Goal: Task Accomplishment & Management: Manage account settings

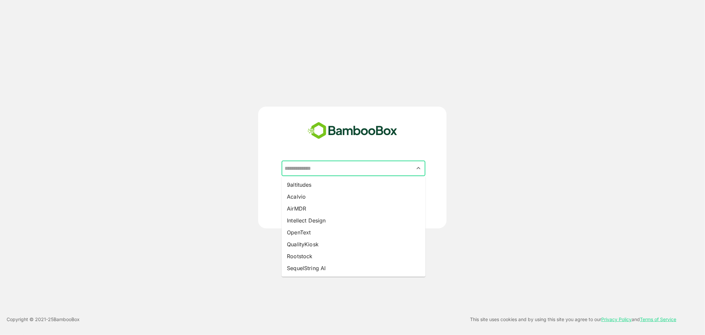
click at [299, 169] on input "text" at bounding box center [353, 168] width 141 height 13
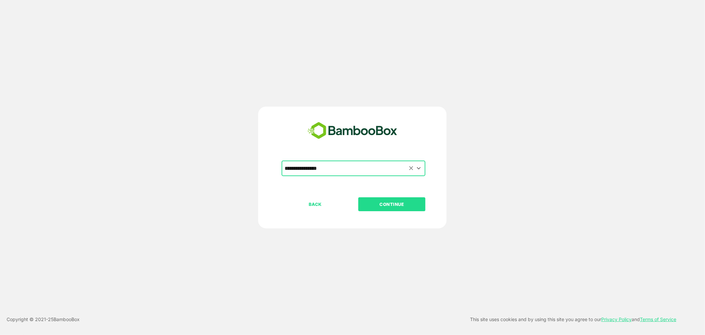
type input "**********"
click at [358, 197] on button "CONTINUE" at bounding box center [391, 204] width 67 height 14
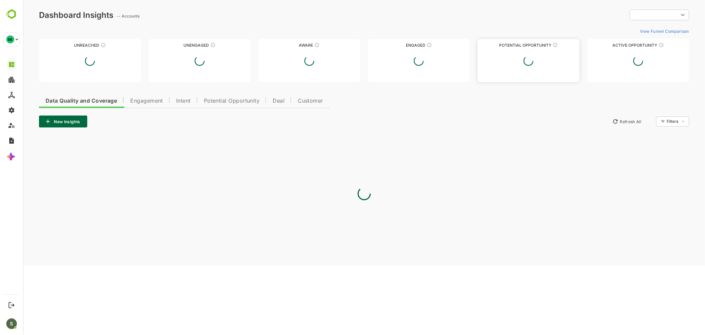
type input "**********"
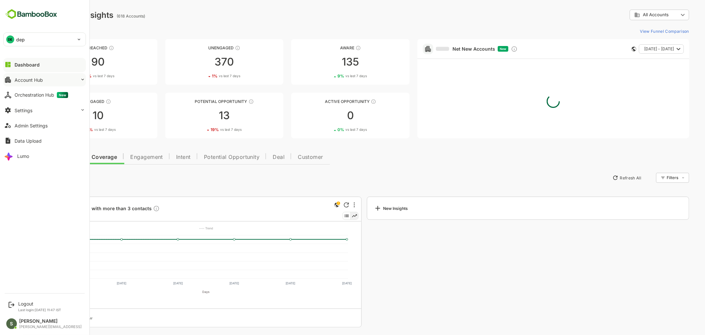
click at [48, 79] on button "Account Hub" at bounding box center [44, 79] width 83 height 13
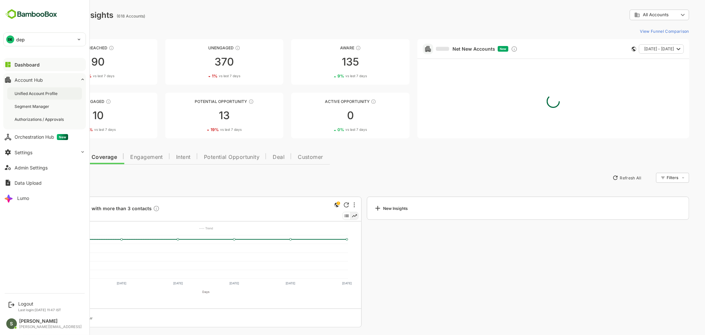
click at [48, 94] on div "Unified Account Profile" at bounding box center [37, 94] width 44 height 6
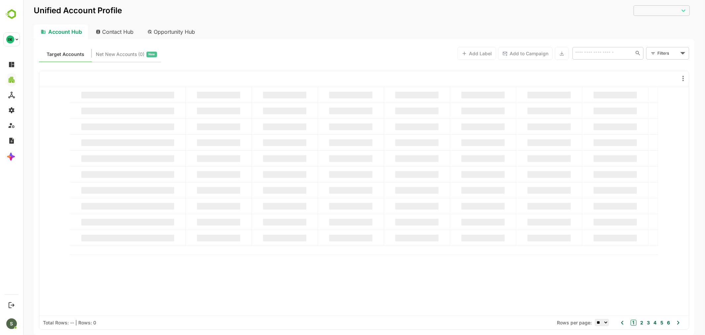
type input "**********"
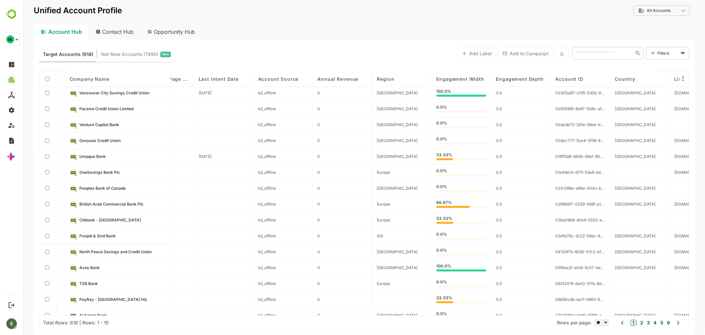
scroll to position [2, 810]
click at [382, 96] on div "[GEOGRAPHIC_DATA]" at bounding box center [402, 93] width 60 height 16
click at [385, 96] on div "[GEOGRAPHIC_DATA]" at bounding box center [402, 93] width 60 height 16
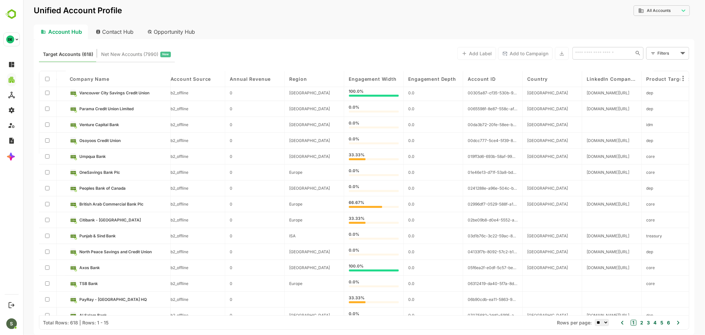
scroll to position [11, 897]
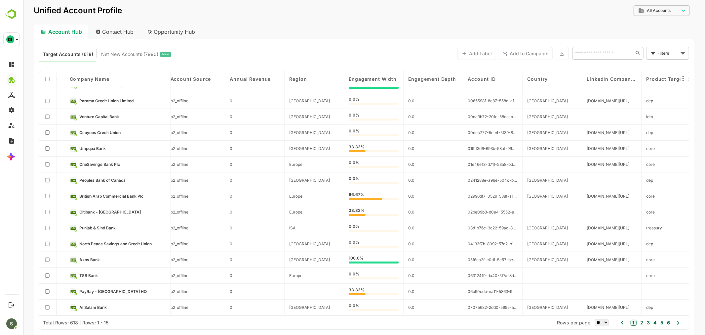
click at [598, 322] on select "** ** ** *** *** ****" at bounding box center [602, 322] width 14 height 7
click at [610, 322] on div "Rows per page: ** ** ** *** *** ****" at bounding box center [586, 322] width 59 height 7
click at [606, 322] on select "** ** ** *** *** ****" at bounding box center [602, 322] width 14 height 7
select select "***"
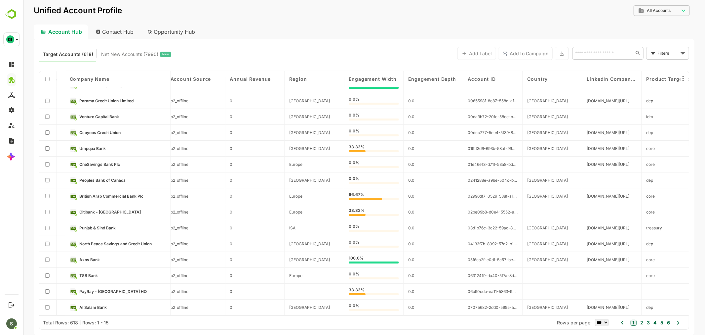
click at [595, 319] on select "** ** ** *** *** ****" at bounding box center [602, 322] width 14 height 7
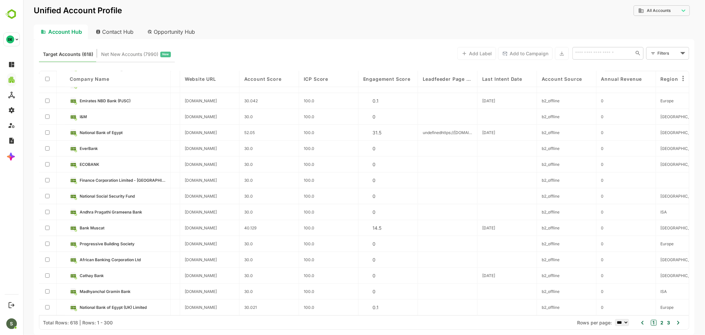
scroll to position [4532, 381]
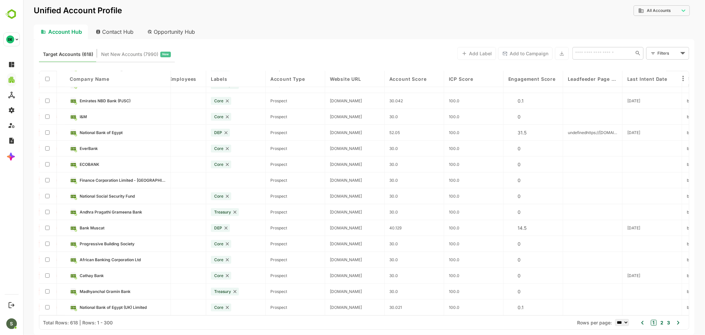
click at [118, 30] on div "Contact Hub" at bounding box center [114, 31] width 49 height 15
type input "**********"
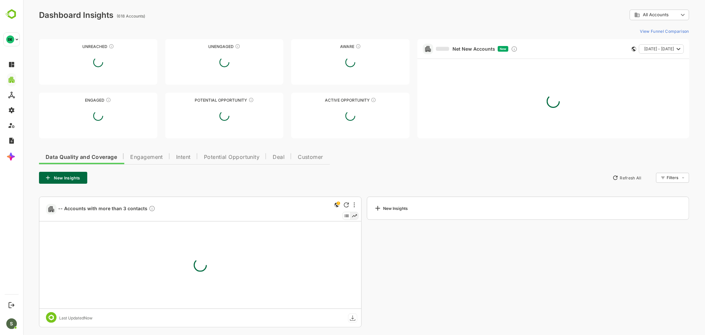
scroll to position [0, 0]
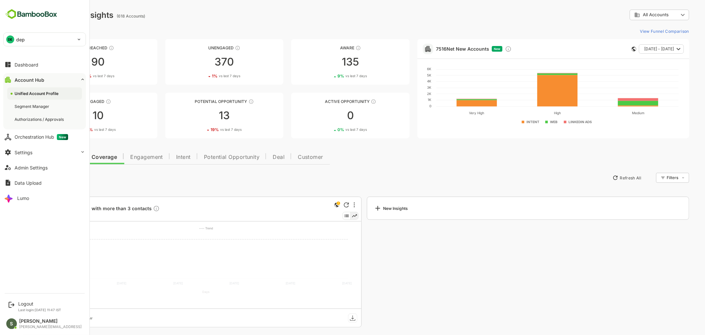
click at [47, 90] on div "Unified Account Profile" at bounding box center [44, 93] width 75 height 12
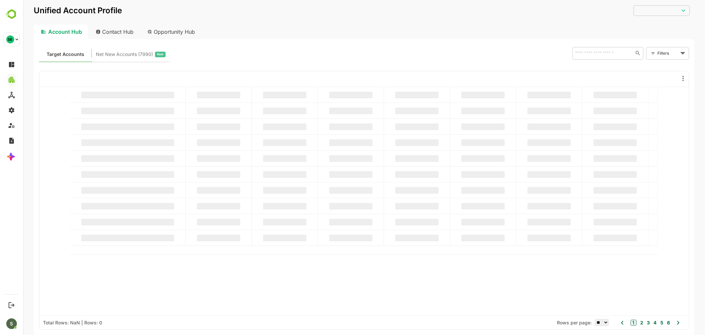
click at [118, 31] on div "Contact Hub" at bounding box center [114, 31] width 49 height 15
type input "**********"
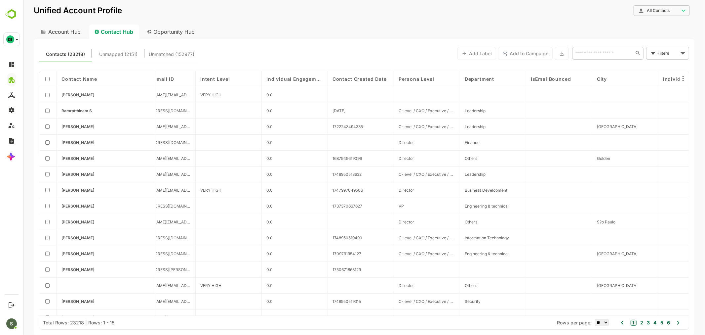
scroll to position [0, 139]
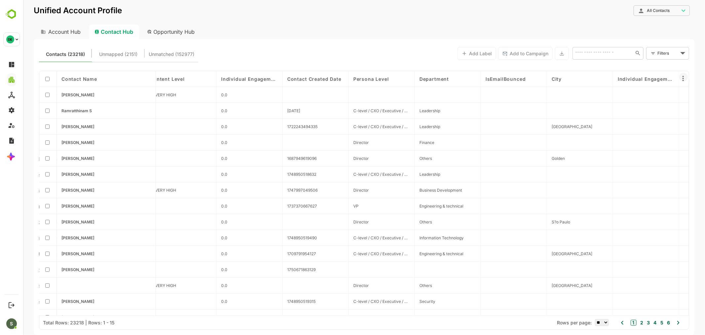
click at [682, 78] on icon at bounding box center [683, 78] width 8 height 8
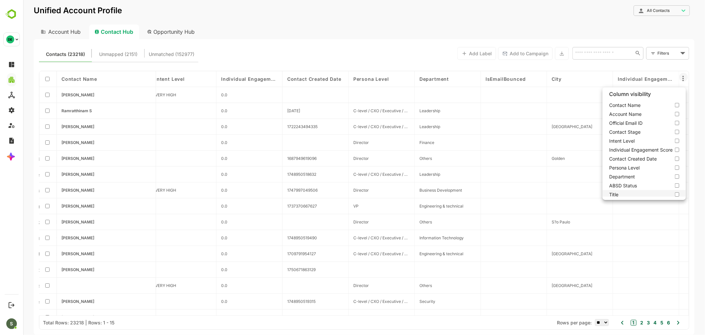
click at [651, 192] on label "Title" at bounding box center [643, 194] width 83 height 9
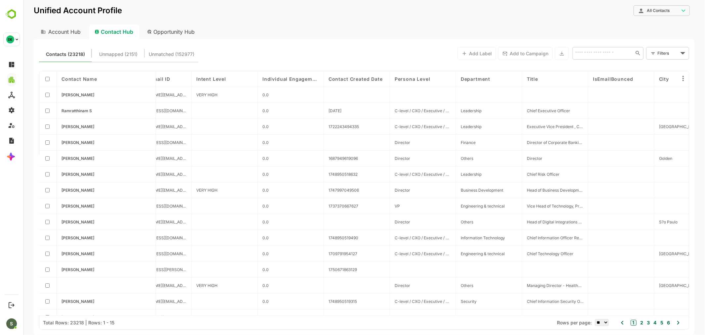
scroll to position [0, 125]
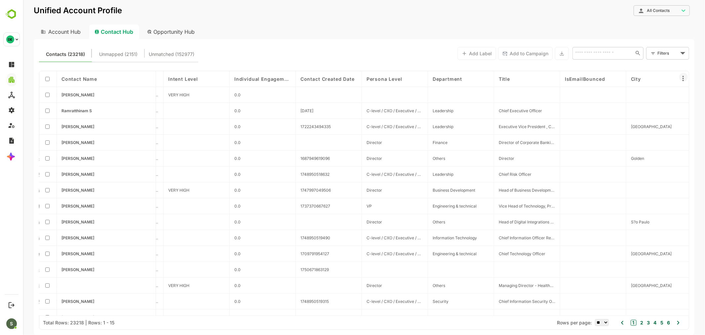
click at [681, 81] on icon at bounding box center [683, 78] width 8 height 8
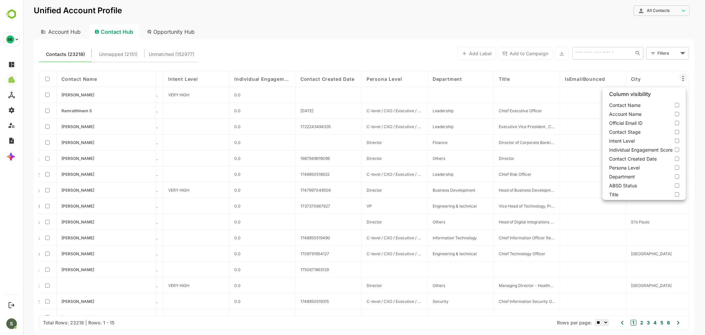
click at [398, 36] on div at bounding box center [364, 167] width 682 height 335
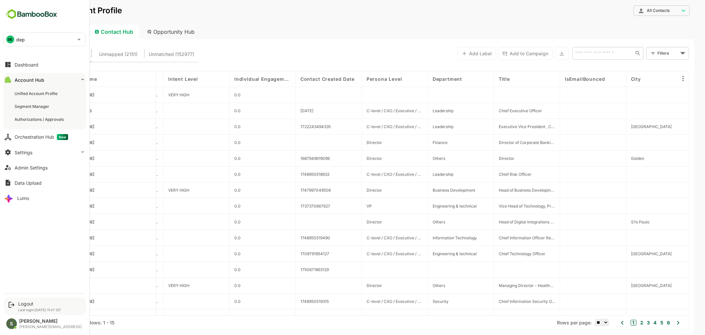
click at [37, 305] on div "Logout" at bounding box center [39, 303] width 43 height 6
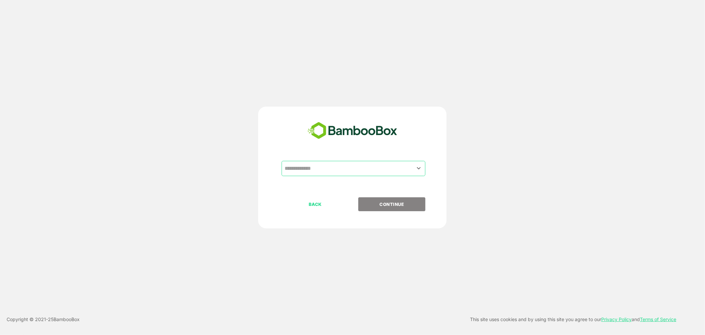
click at [305, 170] on input "text" at bounding box center [353, 168] width 141 height 13
type input "*"
type input "**********"
click at [358, 197] on button "CONTINUE" at bounding box center [391, 204] width 67 height 14
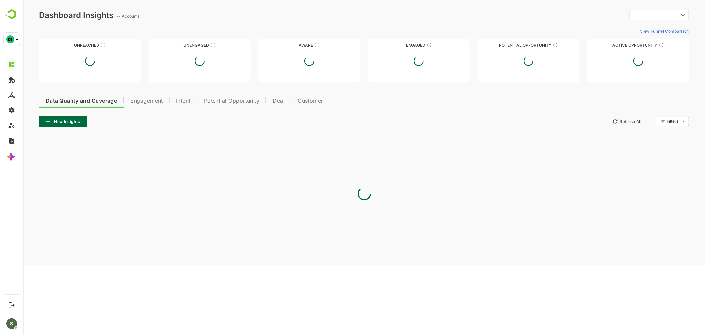
type input "**********"
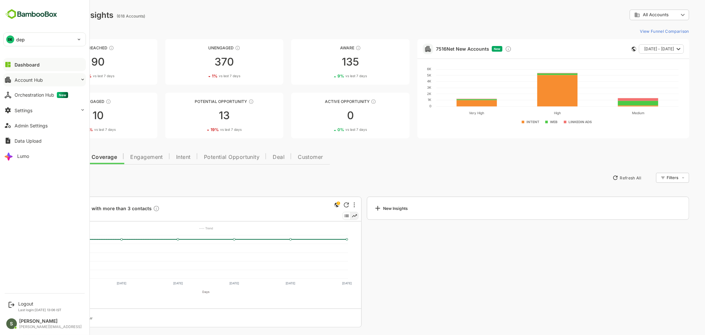
click at [49, 80] on button "Account Hub" at bounding box center [44, 79] width 83 height 13
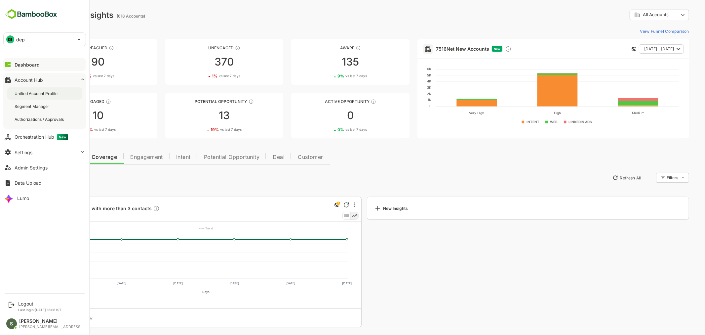
click at [60, 97] on div "Unified Account Profile" at bounding box center [44, 93] width 75 height 12
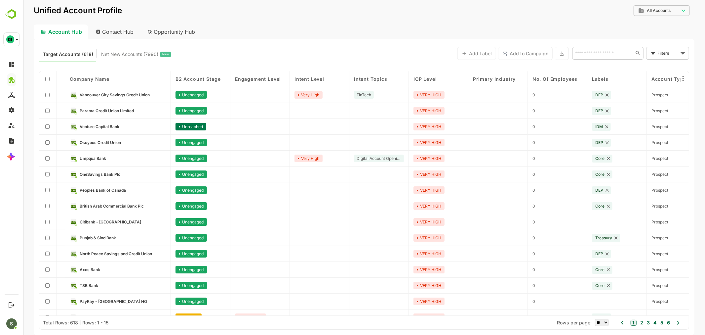
click at [118, 27] on div "Contact Hub" at bounding box center [114, 31] width 49 height 15
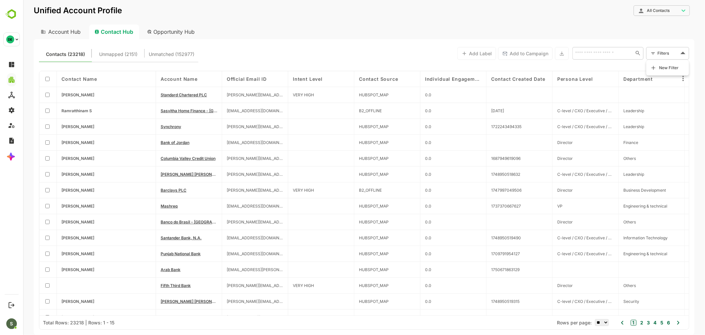
click at [673, 51] on body "**********" at bounding box center [364, 167] width 682 height 335
click at [672, 53] on div at bounding box center [364, 167] width 682 height 335
click at [685, 79] on icon at bounding box center [683, 78] width 8 height 8
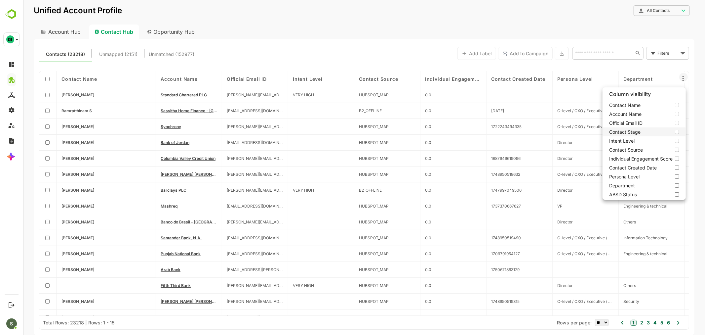
click at [658, 131] on label "Contact Stage" at bounding box center [643, 131] width 83 height 9
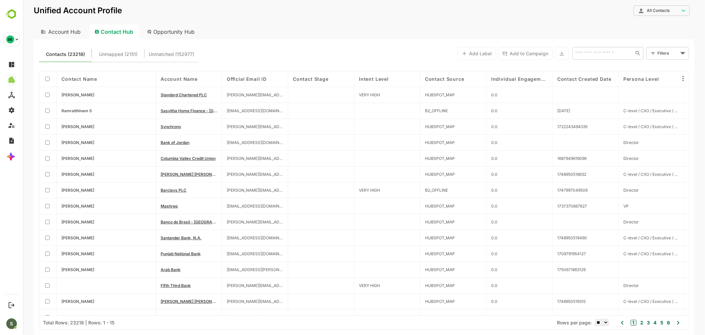
scroll to position [0, 0]
click at [683, 77] on icon at bounding box center [682, 78] width 1 height 5
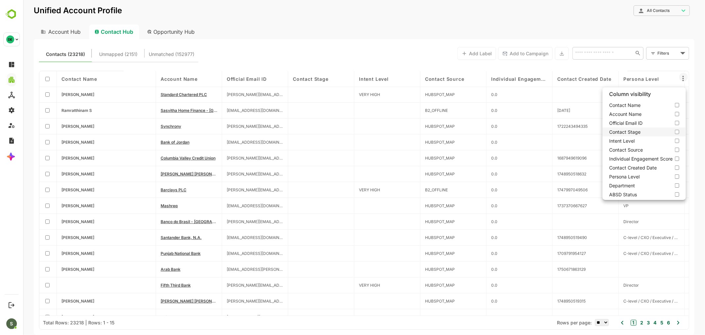
click at [651, 133] on label "Contact Stage" at bounding box center [643, 131] width 83 height 9
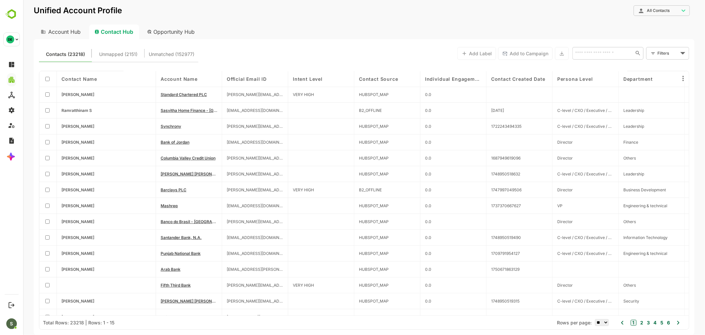
scroll to position [0, 0]
click at [681, 79] on icon at bounding box center [683, 78] width 8 height 8
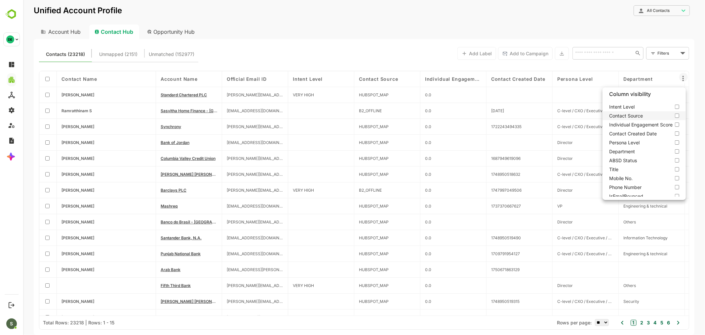
scroll to position [34, 0]
click at [646, 161] on label "ABSD Status" at bounding box center [643, 159] width 83 height 9
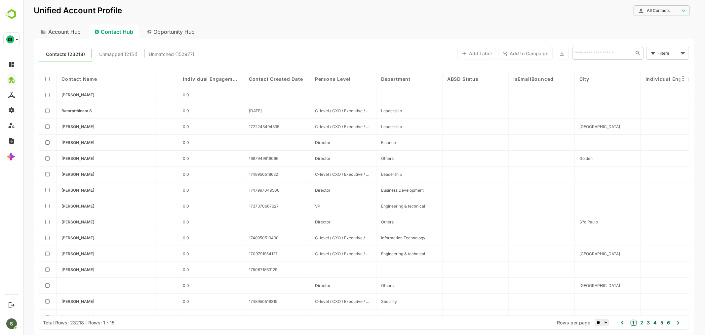
scroll to position [0, 242]
click at [685, 81] on icon at bounding box center [683, 78] width 8 height 8
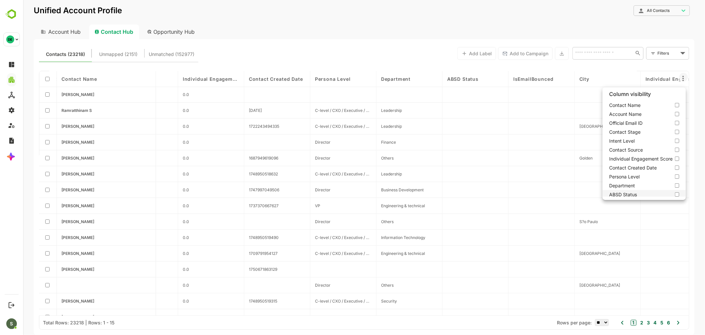
click at [657, 191] on label "ABSD Status" at bounding box center [643, 194] width 83 height 9
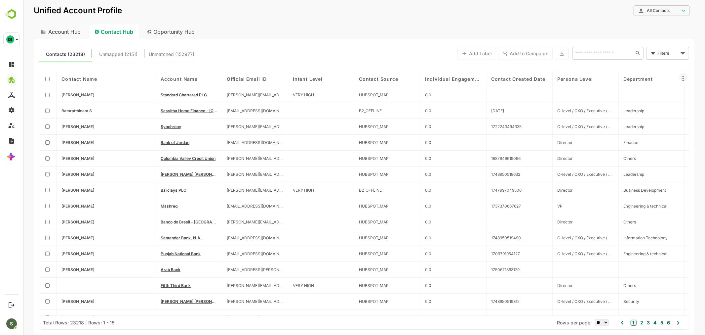
click at [682, 78] on icon at bounding box center [682, 78] width 1 height 5
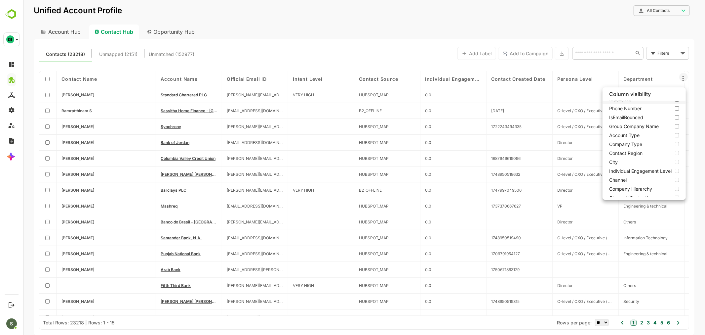
scroll to position [151, 0]
click at [651, 182] on label "active igcb" at bounding box center [643, 186] width 83 height 9
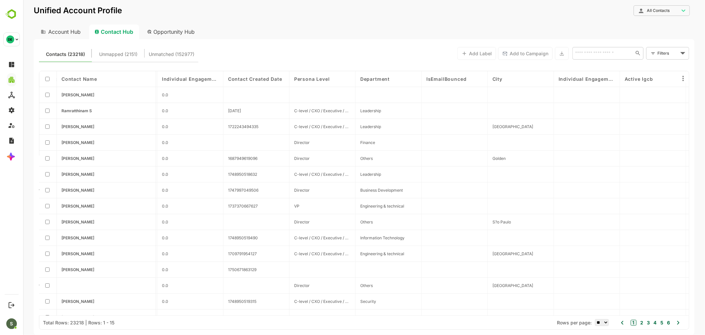
scroll to position [0, 271]
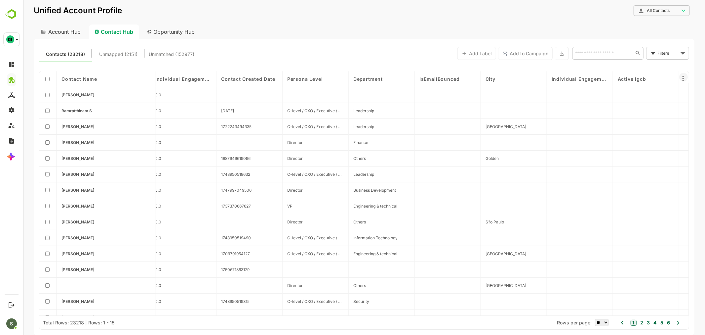
click at [681, 82] on icon at bounding box center [683, 78] width 8 height 8
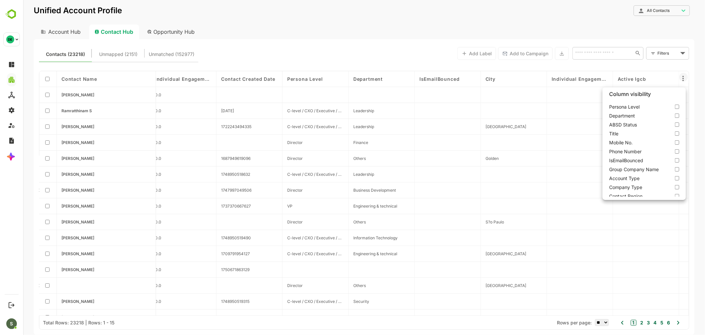
scroll to position [151, 0]
click at [650, 182] on label "active igcb" at bounding box center [643, 186] width 83 height 9
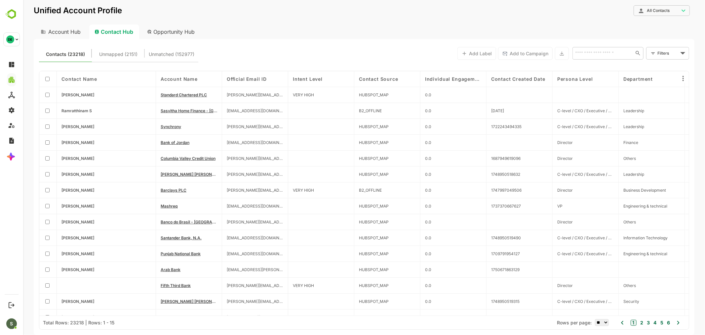
click at [392, 61] on div "Contacts (23218) Unmapped (2151) Unmatched (152977) Add Label Add to Campaign ​…" at bounding box center [364, 53] width 650 height 18
click at [70, 32] on div "Account Hub" at bounding box center [59, 31] width 53 height 15
type input "**********"
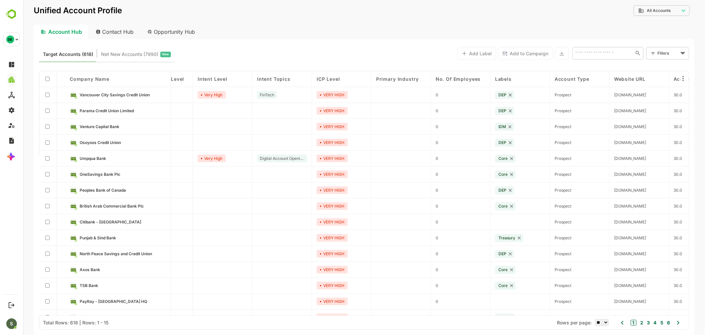
scroll to position [0, 94]
click at [345, 45] on div "Target Accounts (618) Net New Accounts ( 7990 ) New Add Label Add to Campaign ​…" at bounding box center [364, 53] width 650 height 18
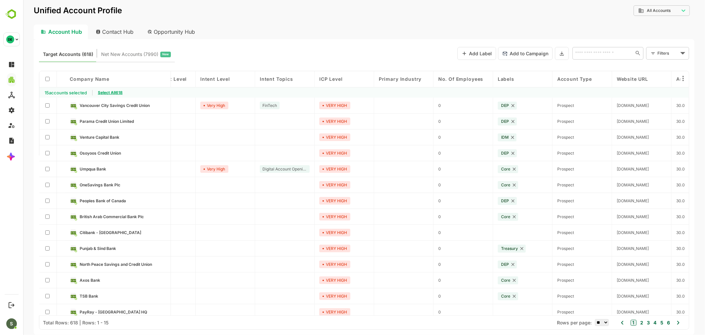
click at [115, 91] on span "Select All 618" at bounding box center [110, 92] width 25 height 5
click at [560, 54] on icon at bounding box center [561, 54] width 5 height 6
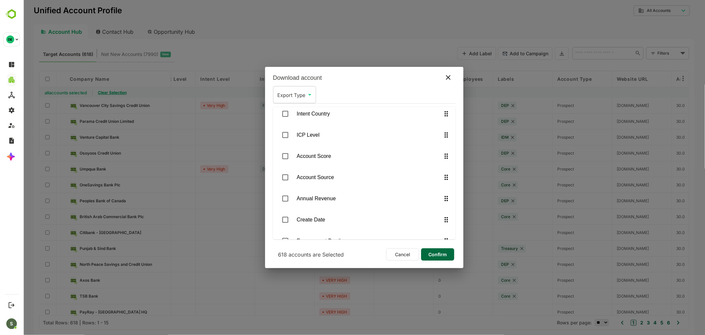
scroll to position [441, 0]
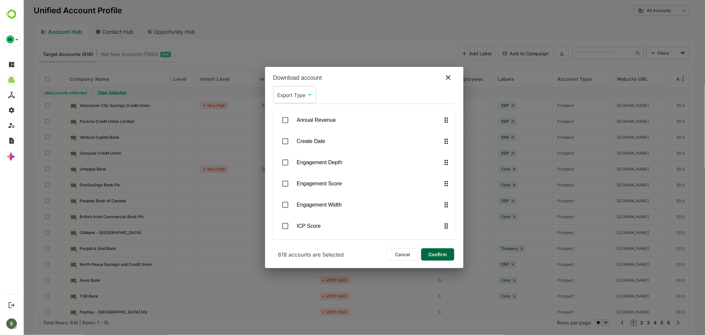
click at [432, 252] on span "Confirm" at bounding box center [437, 254] width 22 height 9
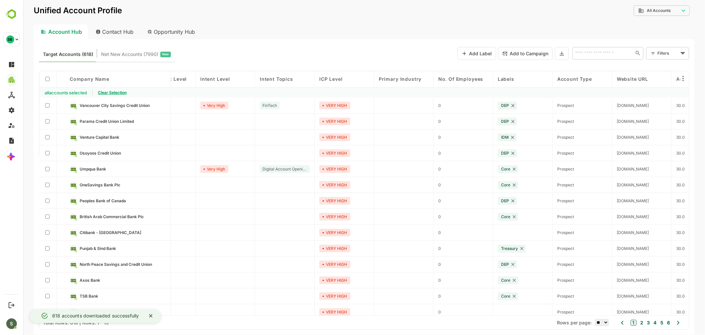
click at [117, 33] on div "Contact Hub" at bounding box center [114, 31] width 49 height 15
type input "**********"
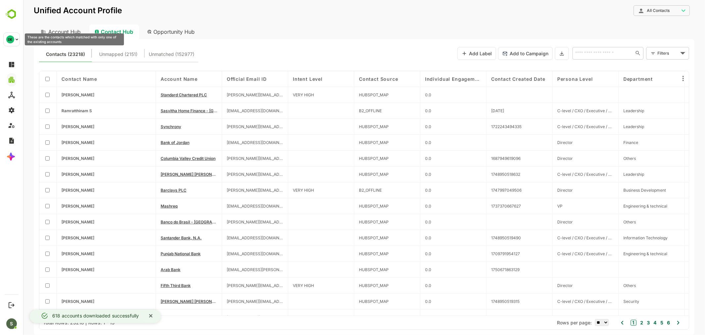
click at [76, 56] on span "Contacts (23218)" at bounding box center [65, 54] width 39 height 9
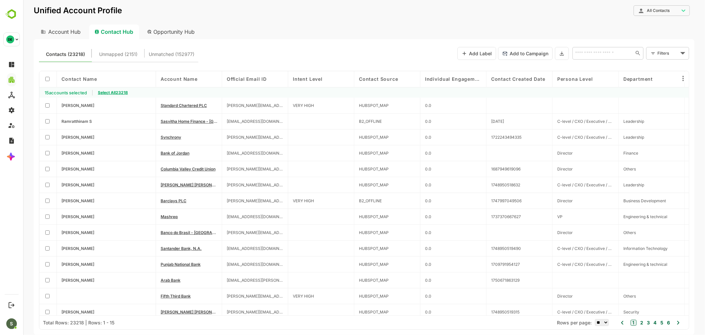
click at [108, 93] on span "Select All 23218" at bounding box center [113, 92] width 30 height 5
click at [563, 55] on icon at bounding box center [561, 54] width 5 height 6
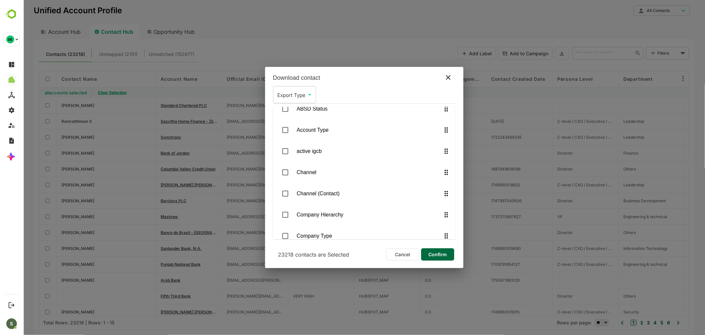
scroll to position [331, 0]
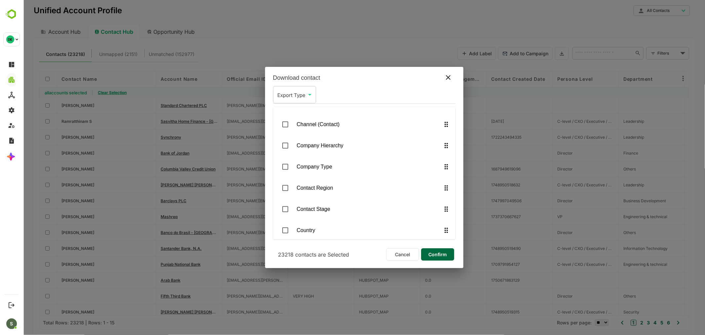
click at [440, 255] on span "Confirm" at bounding box center [437, 254] width 22 height 9
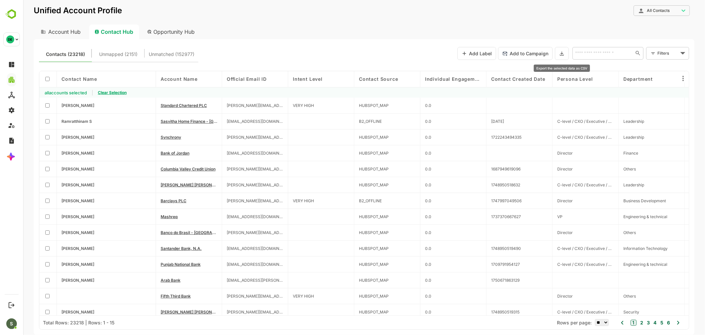
click at [561, 54] on icon at bounding box center [562, 54] width 4 height 4
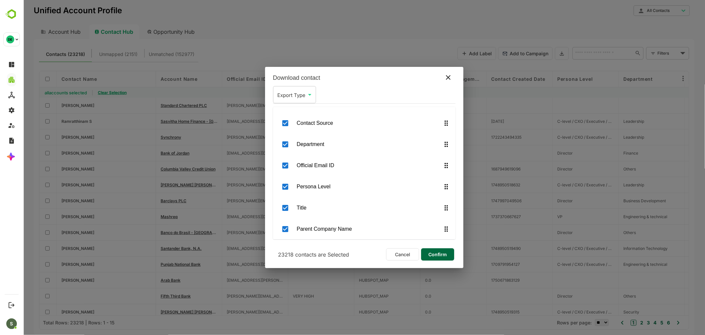
scroll to position [0, 0]
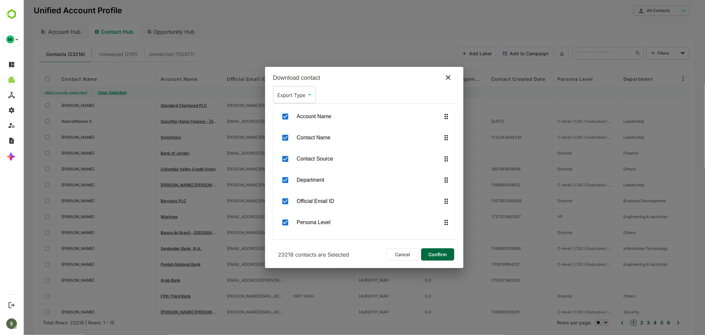
click at [435, 253] on span "Confirm" at bounding box center [437, 254] width 22 height 9
